Goal: Information Seeking & Learning: Learn about a topic

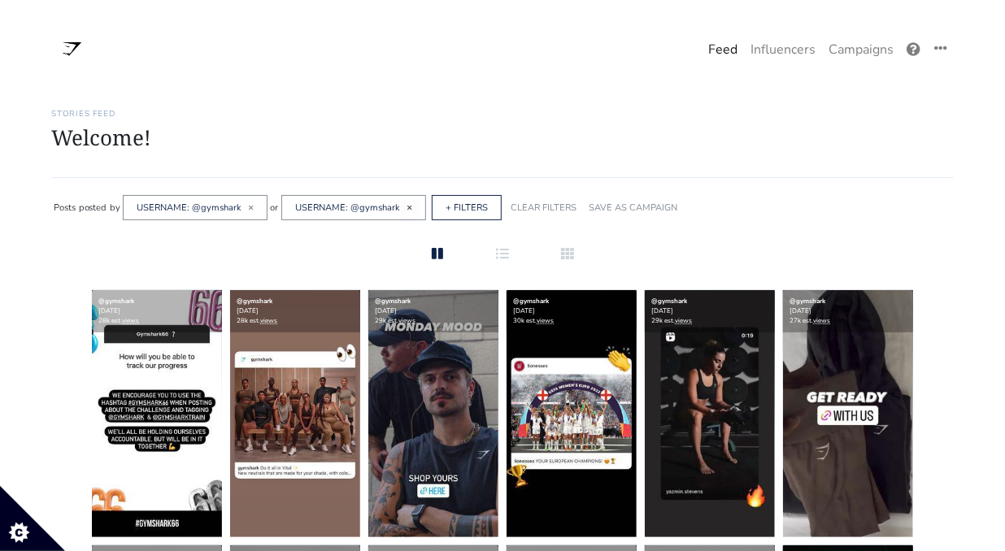
click at [407, 204] on span "×" at bounding box center [410, 207] width 6 height 13
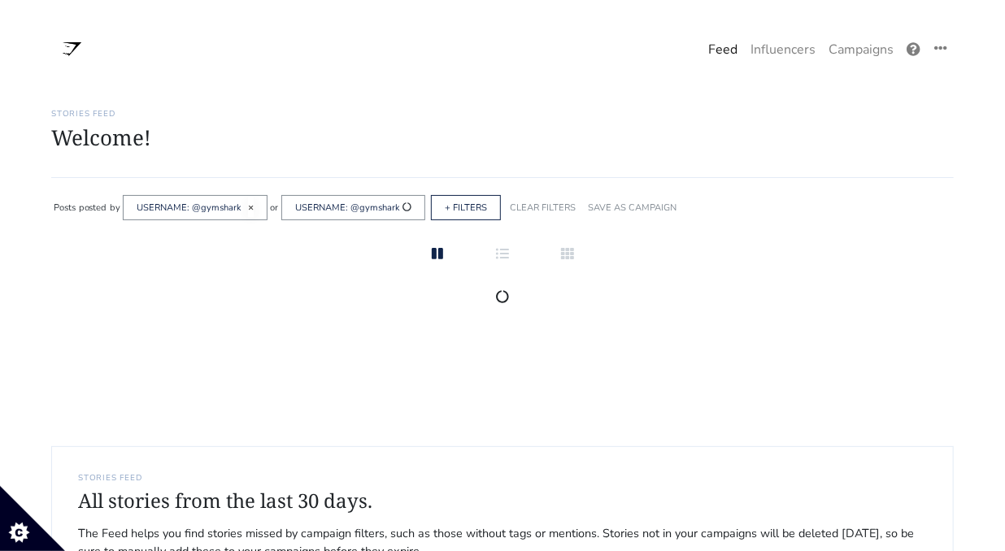
click at [249, 209] on span "×" at bounding box center [251, 207] width 6 height 13
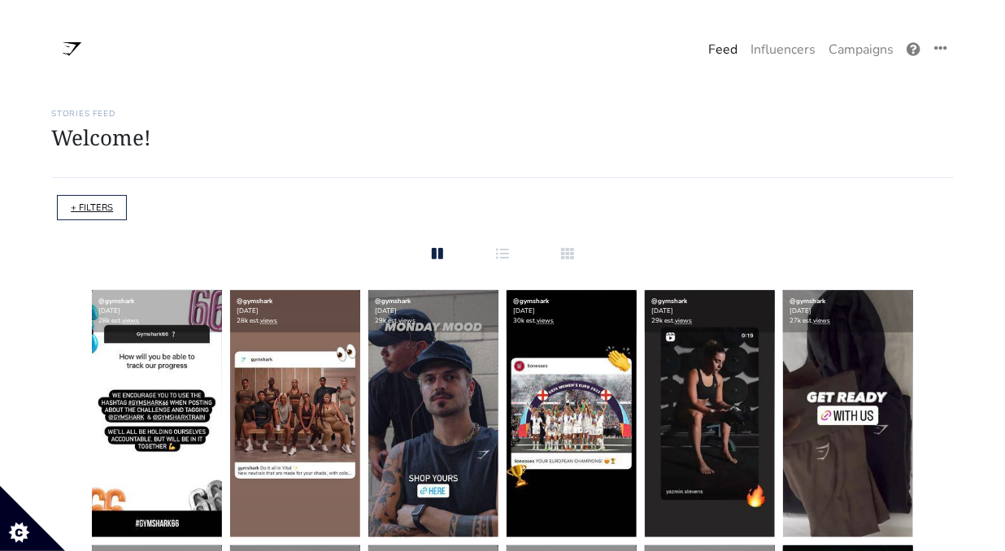
click at [94, 207] on link "+ FILTERS" at bounding box center [92, 208] width 42 height 12
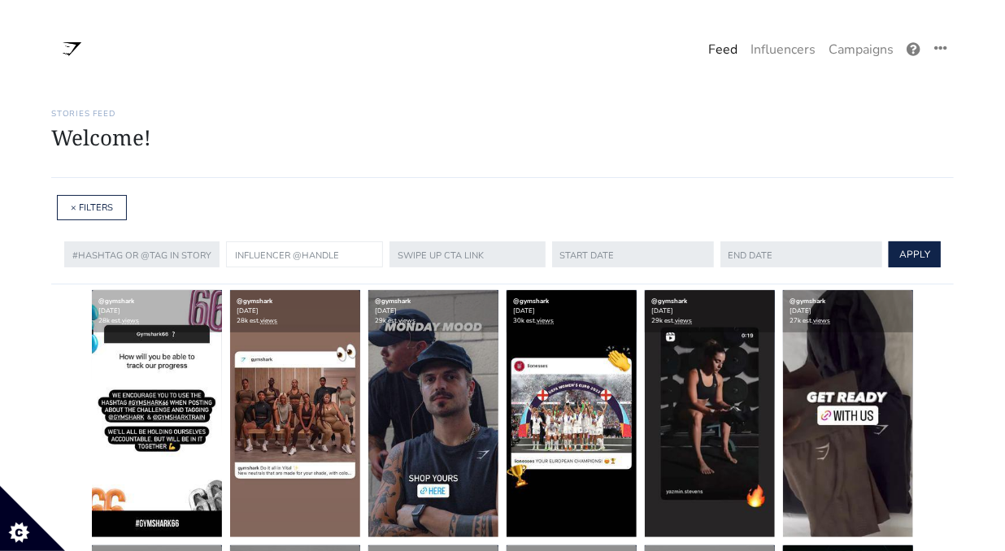
click at [296, 252] on input "text" at bounding box center [304, 255] width 157 height 26
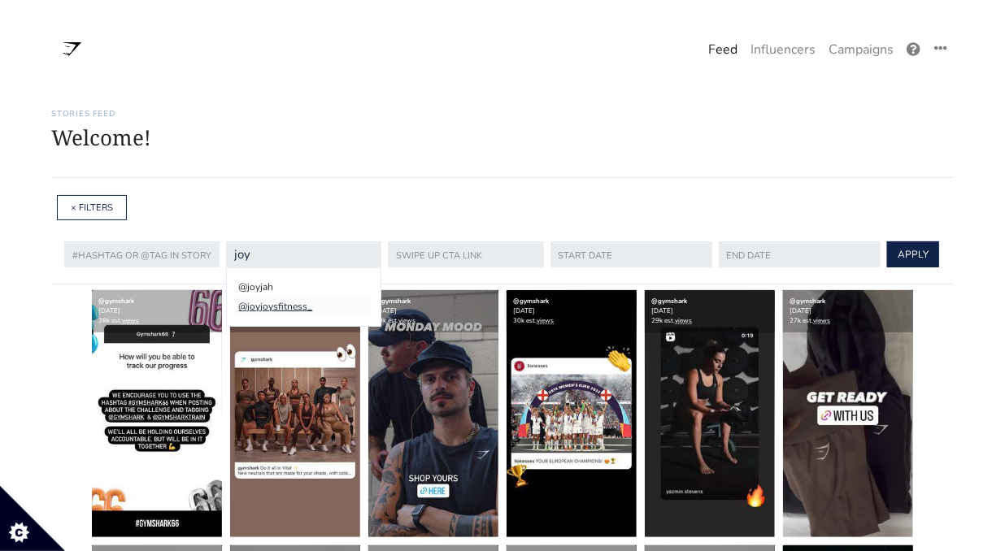
click at [274, 303] on li "@joyjoysfitness_" at bounding box center [304, 307] width 136 height 20
type input "joyjoysfitness_"
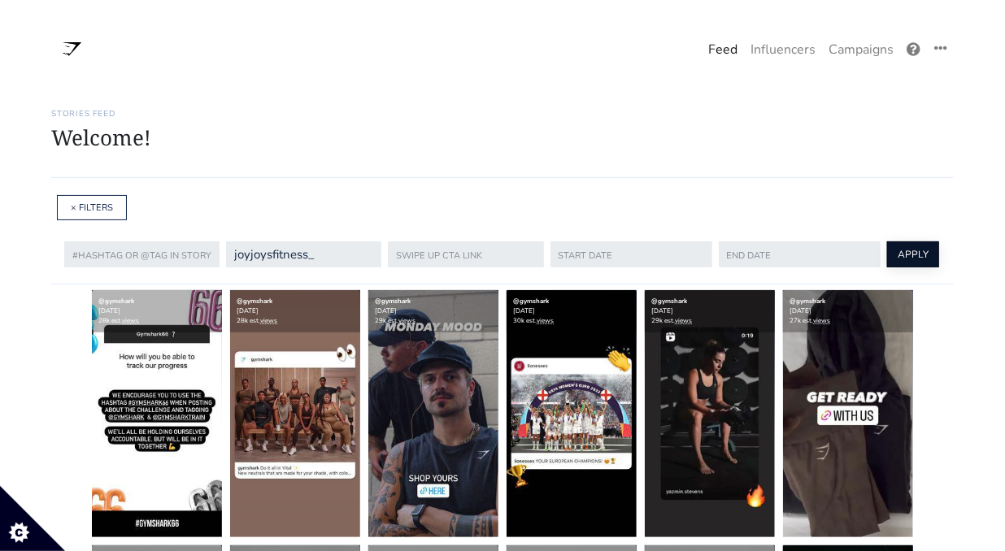
click at [902, 242] on button "APPLY" at bounding box center [913, 255] width 52 height 26
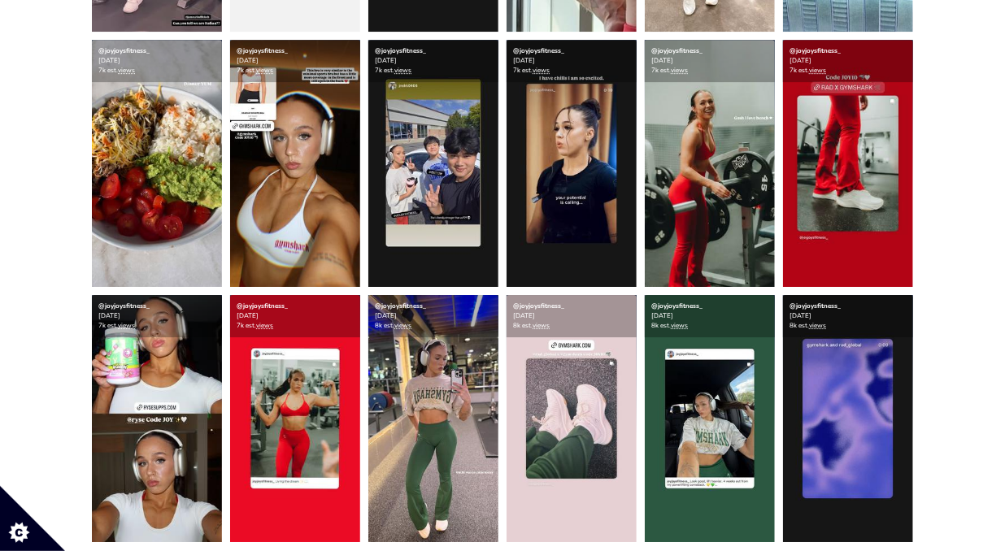
scroll to position [2297, 0]
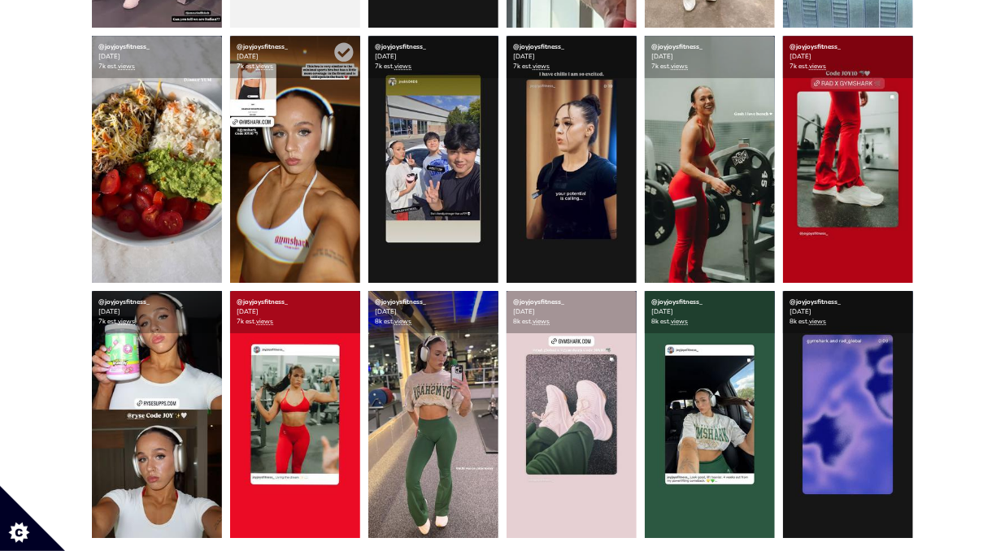
click at [334, 233] on img at bounding box center [295, 159] width 130 height 247
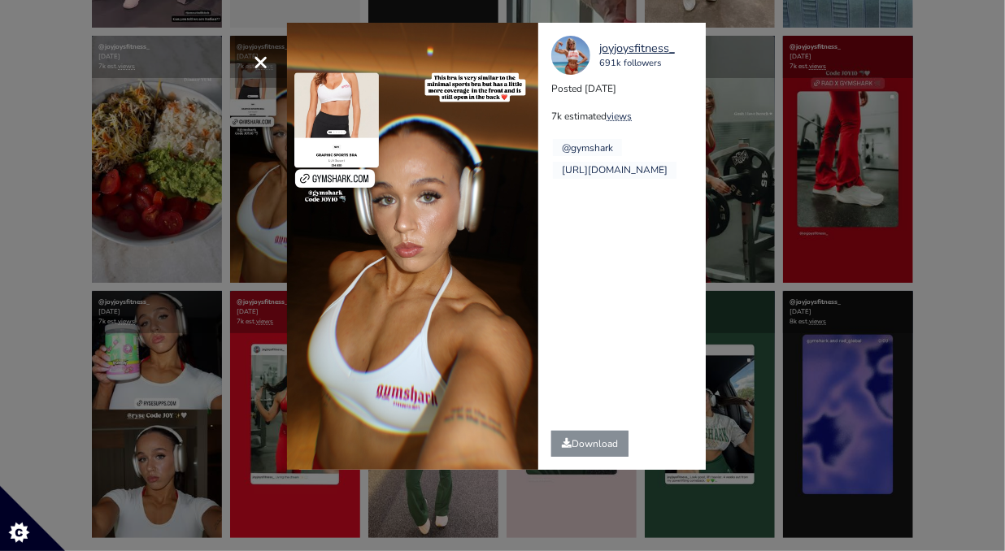
click at [813, 298] on div "× joyjoysfitness_ 691k followers Posted [DATE] 7k estimated views @gymshark" at bounding box center [502, 275] width 1005 height 551
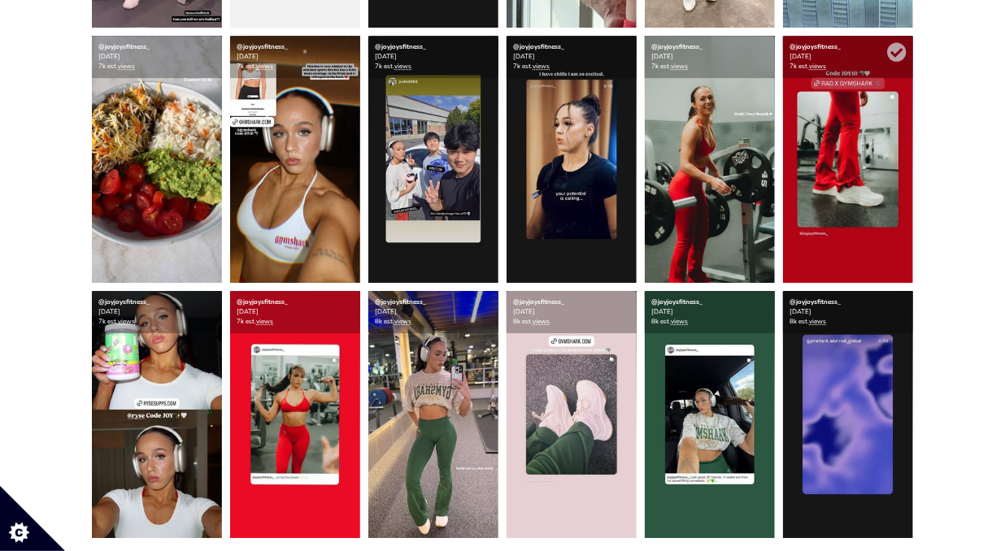
click at [861, 206] on img at bounding box center [848, 159] width 130 height 247
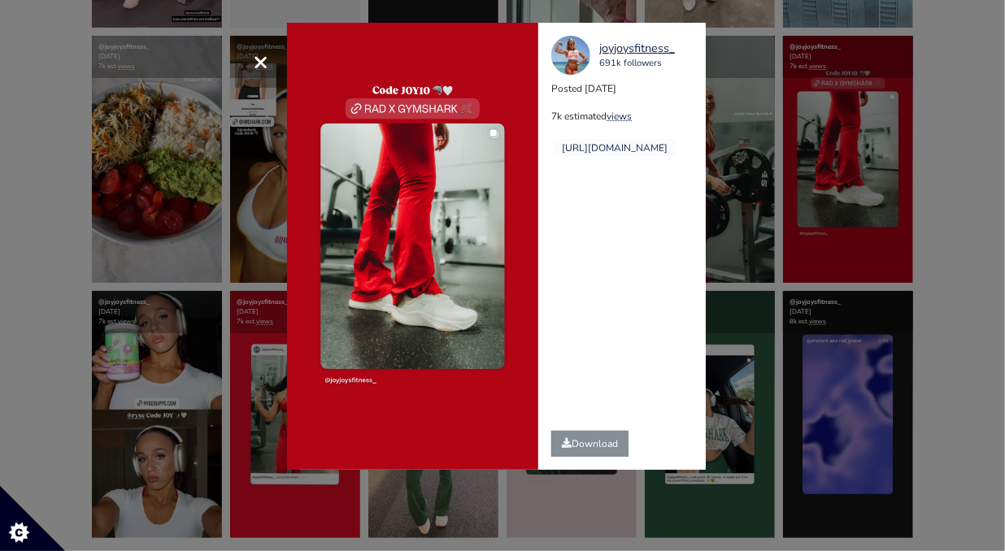
click at [890, 201] on div "× joyjoysfitness_ 691k followers Posted [DATE] 7k estimated views" at bounding box center [502, 275] width 1005 height 551
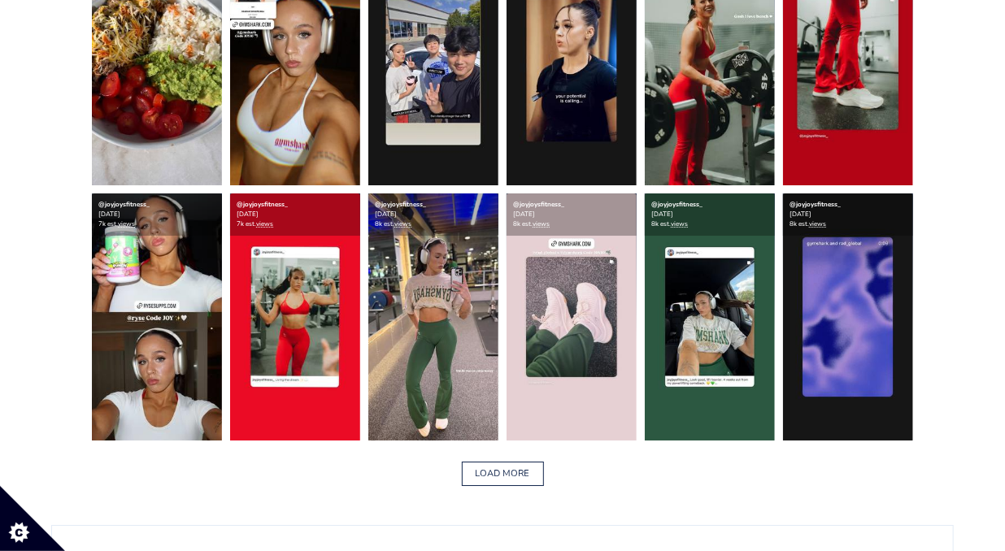
scroll to position [2398, 0]
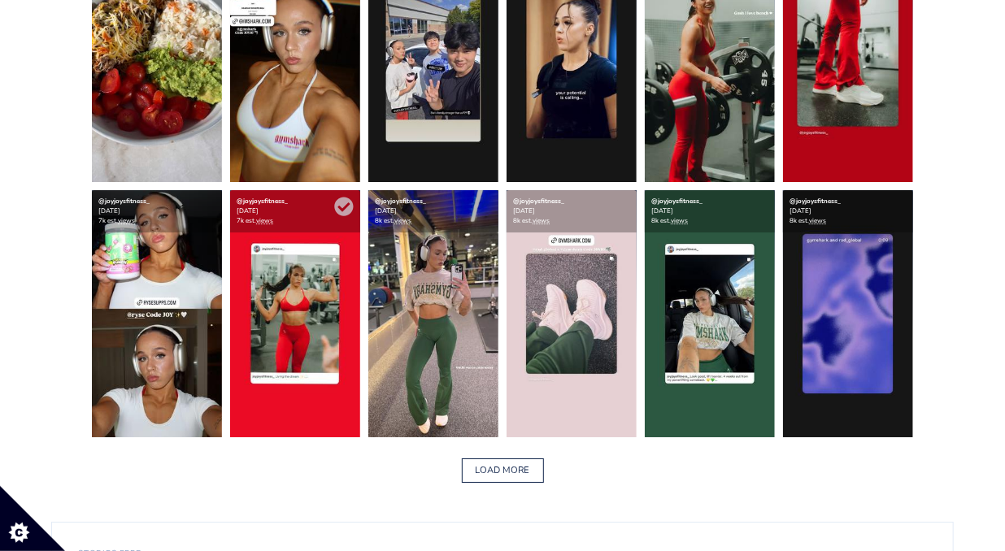
click at [322, 336] on img at bounding box center [295, 313] width 130 height 247
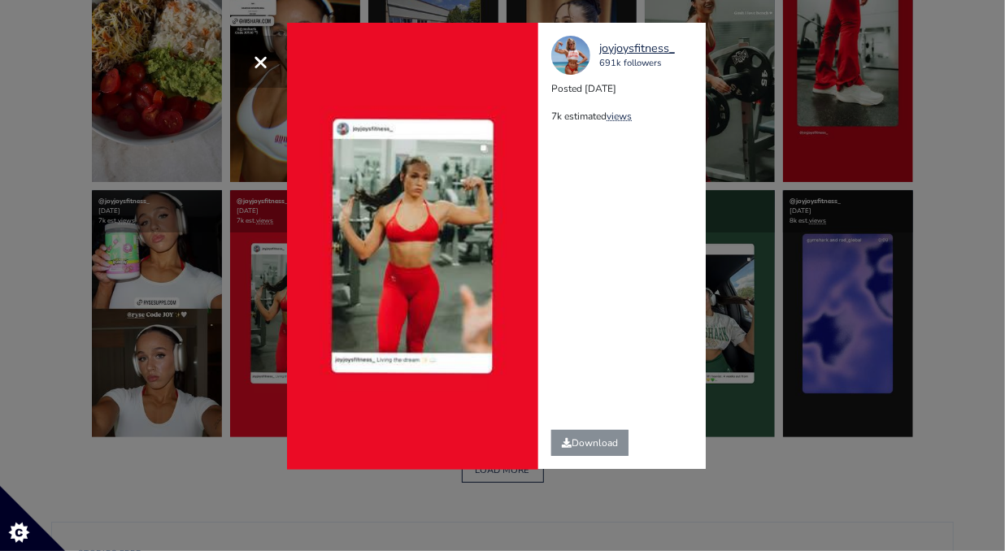
click at [303, 478] on div "× Your browser does not support HTML5 video. joyjoysfitness_ 691k followers Pos…" at bounding box center [502, 275] width 1005 height 551
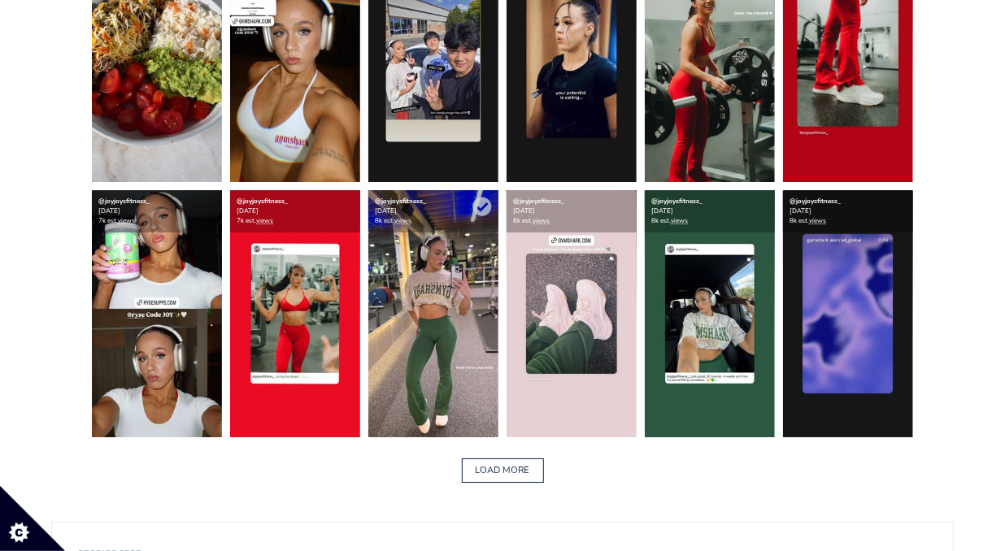
click at [434, 378] on img at bounding box center [433, 313] width 130 height 247
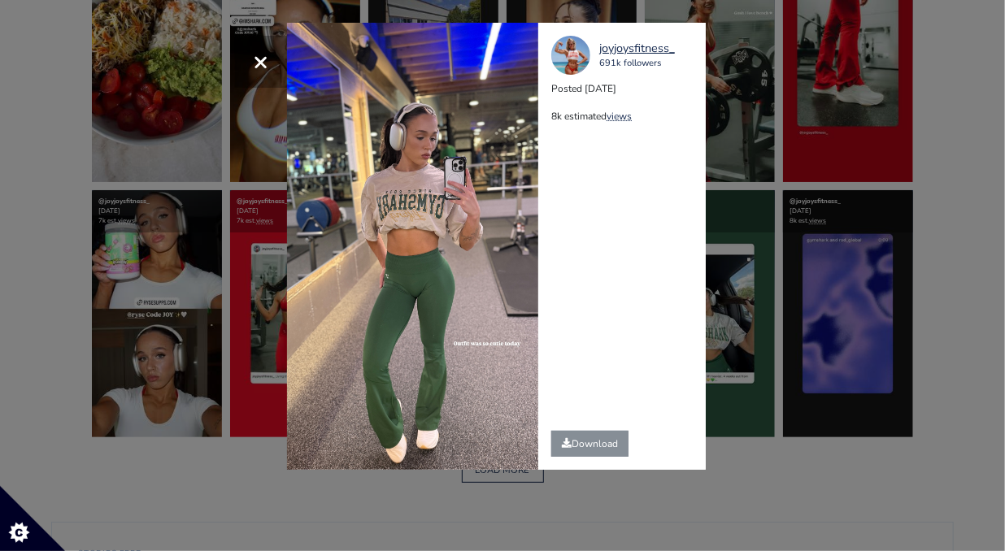
click at [807, 442] on div "× joyjoysfitness_ 691k followers Posted [DATE] 8k estimated views" at bounding box center [502, 275] width 1005 height 551
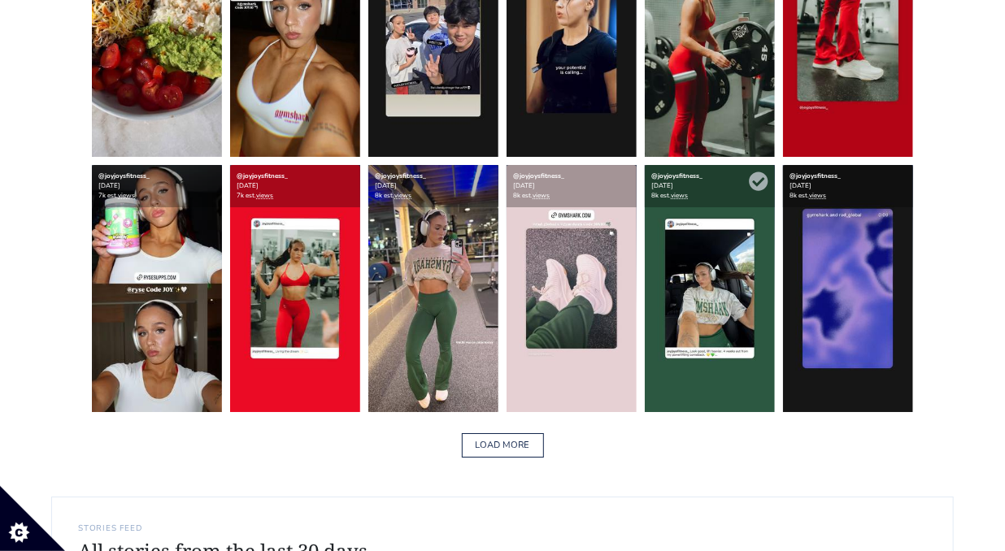
scroll to position [2427, 0]
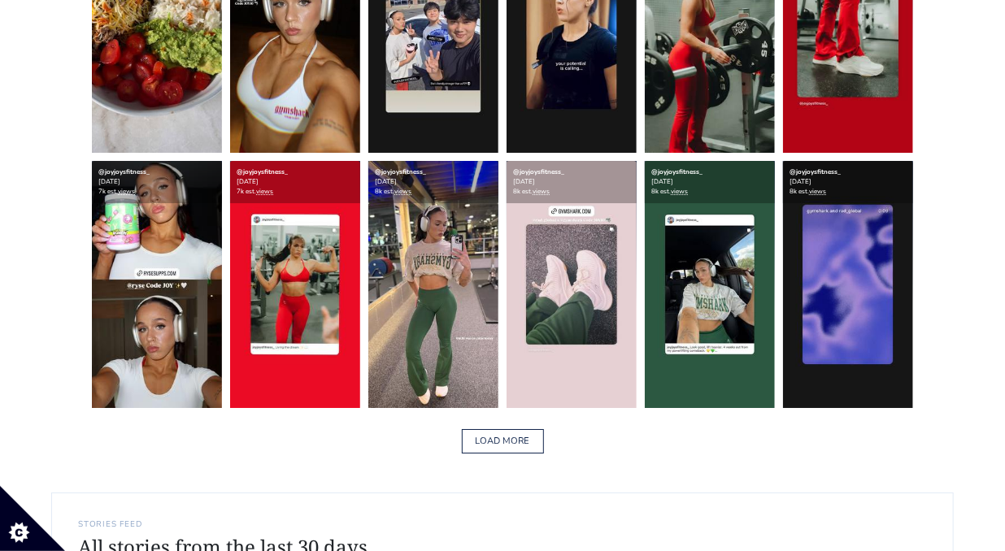
click at [741, 455] on div "LOAD MORE" at bounding box center [502, 441] width 903 height 51
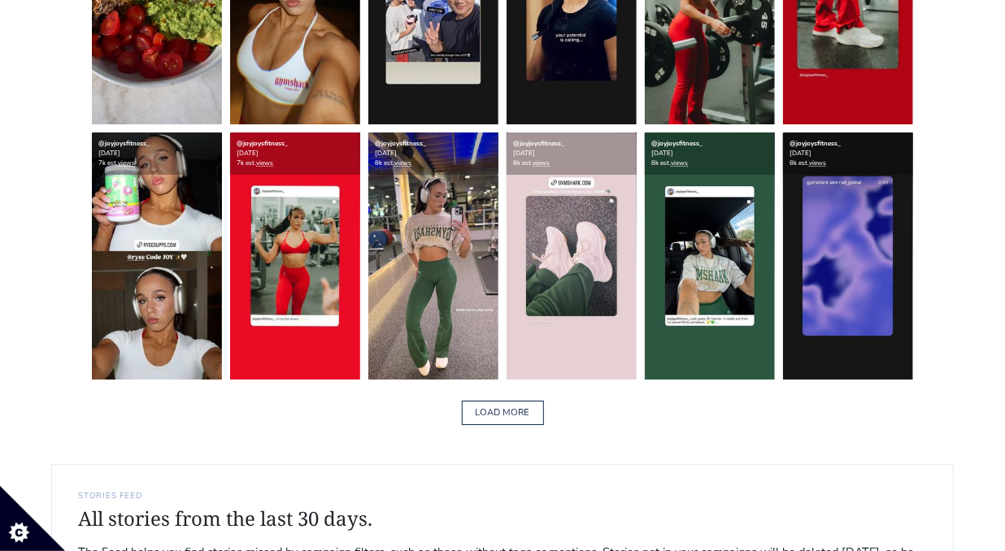
scroll to position [2447, 0]
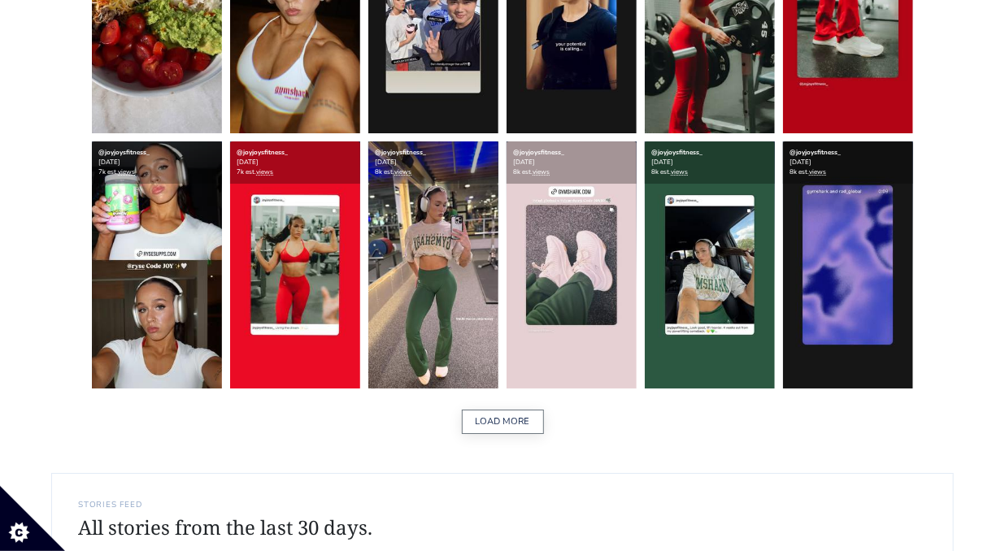
click at [485, 419] on button "LOAD MORE" at bounding box center [503, 422] width 82 height 25
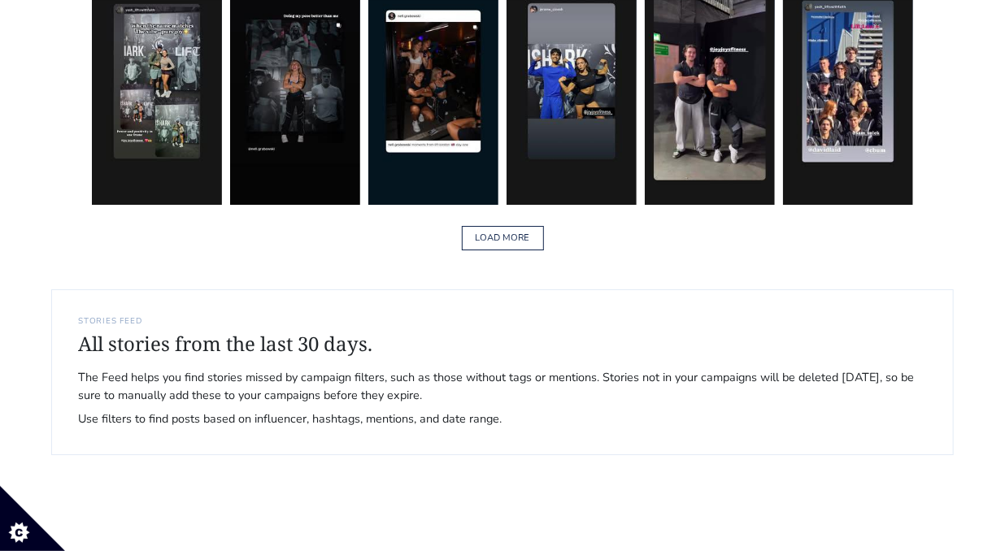
scroll to position [5178, 0]
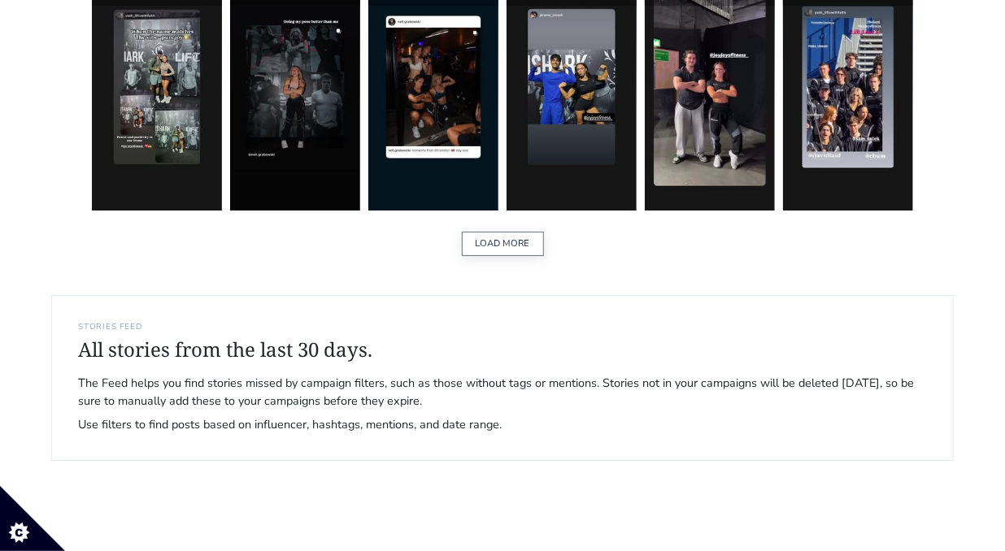
click at [525, 246] on button "LOAD MORE" at bounding box center [503, 244] width 82 height 25
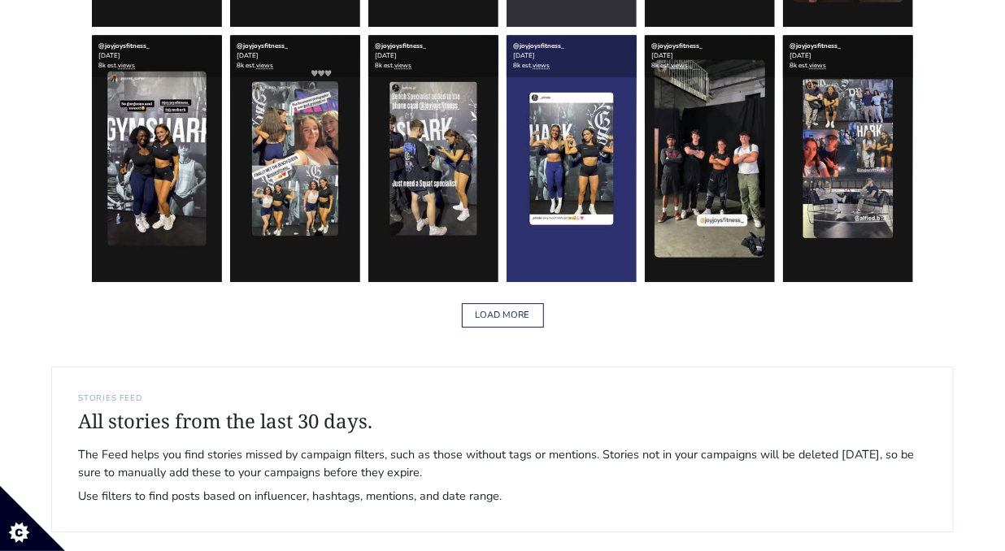
scroll to position [7676, 0]
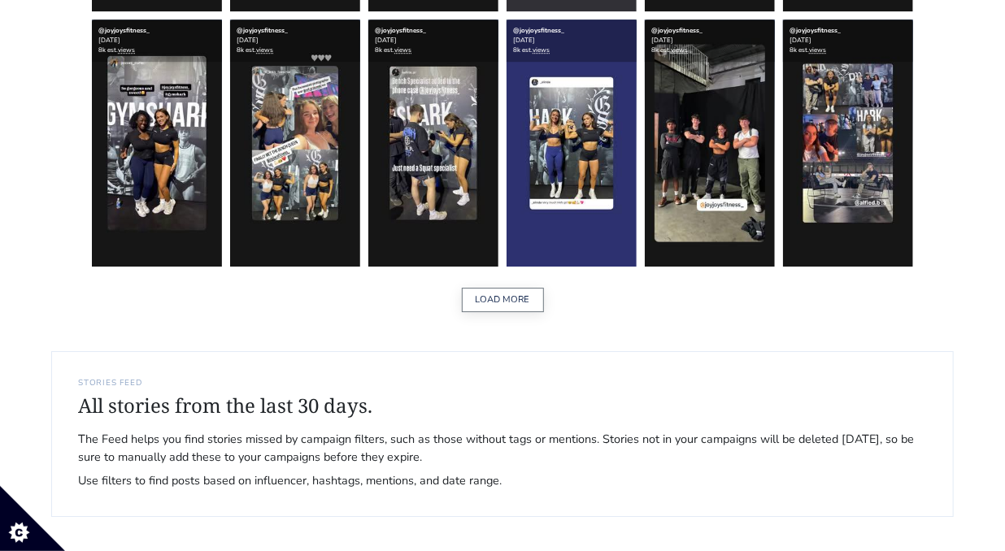
click at [525, 299] on button "LOAD MORE" at bounding box center [503, 300] width 82 height 25
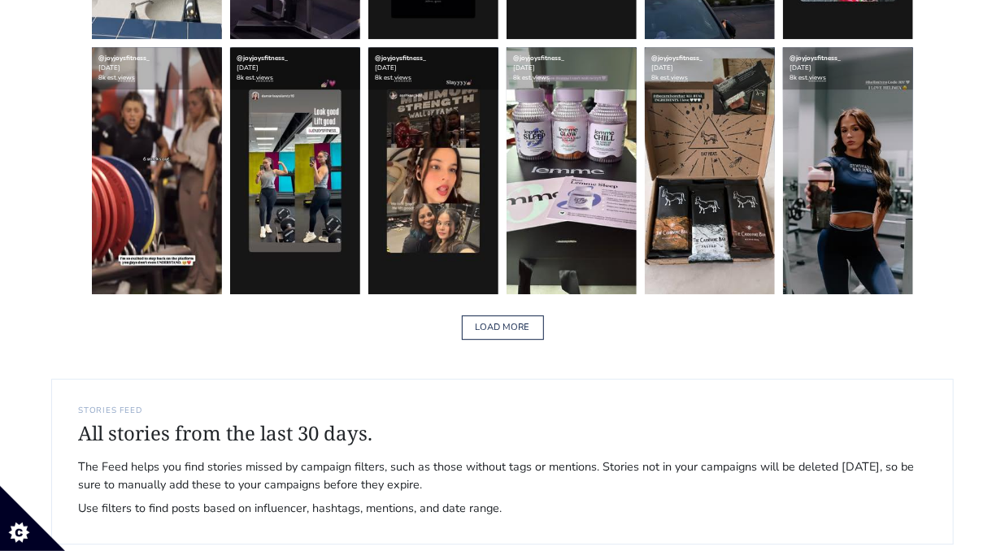
scroll to position [10203, 0]
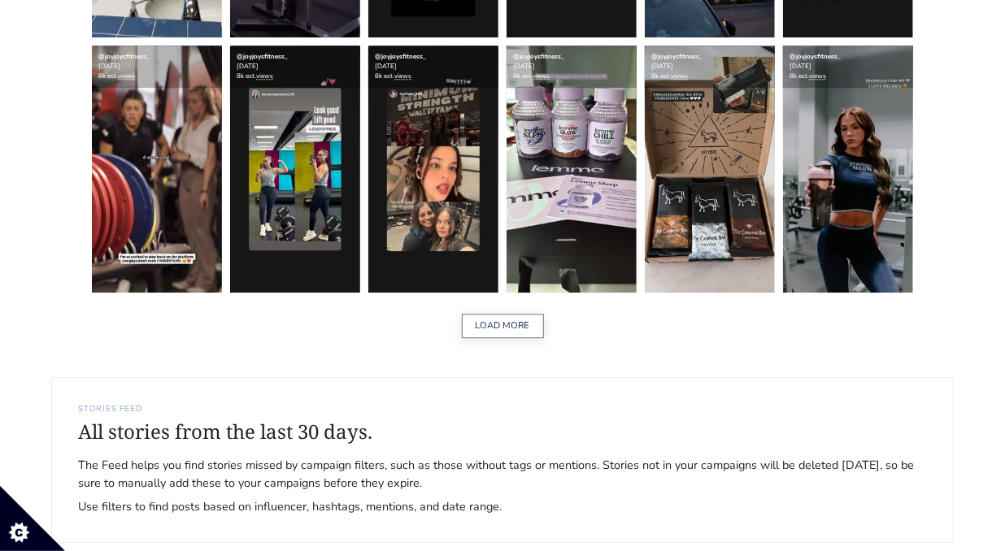
click at [491, 330] on button "LOAD MORE" at bounding box center [503, 326] width 82 height 25
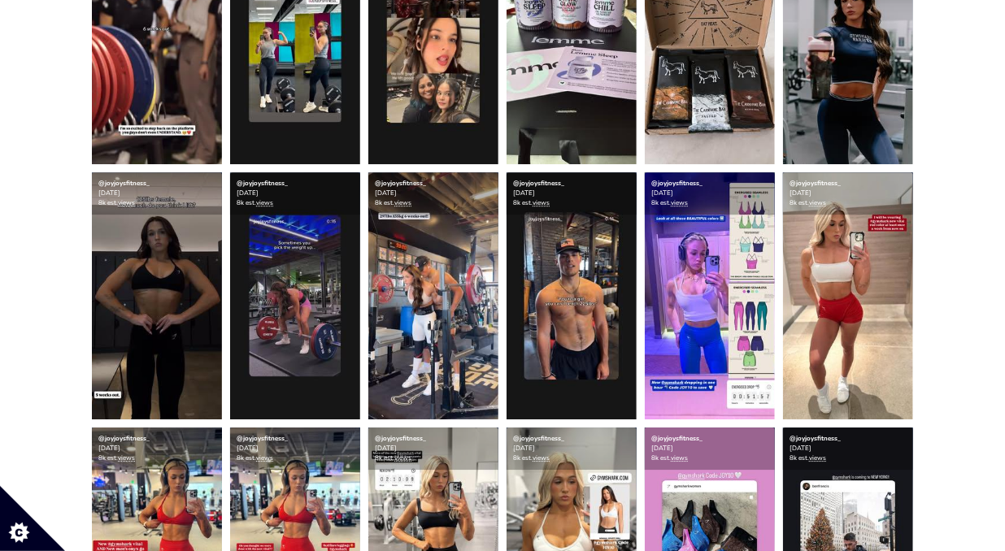
scroll to position [10327, 0]
